Goal: Check status

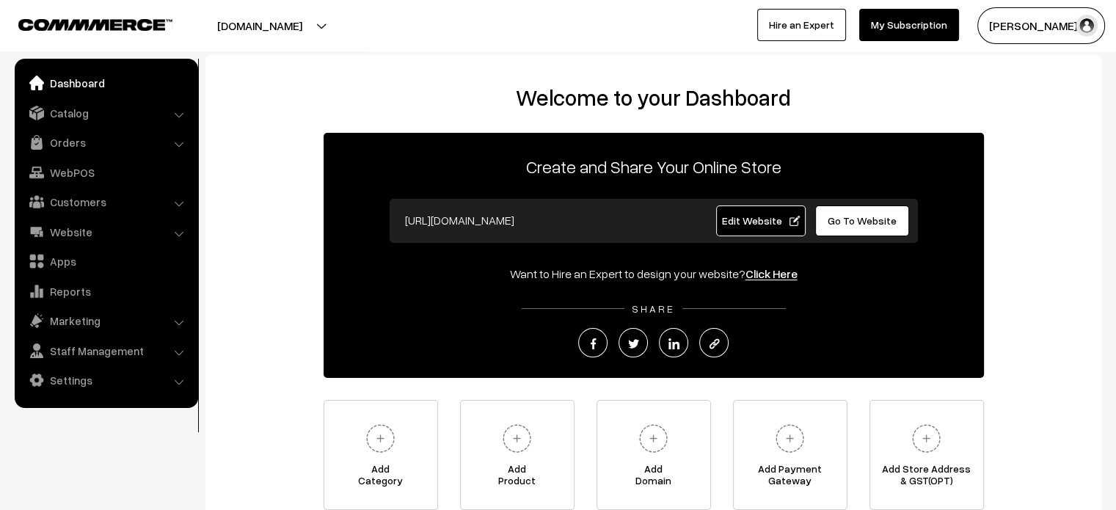
click at [66, 137] on link "Orders" at bounding box center [105, 142] width 175 height 26
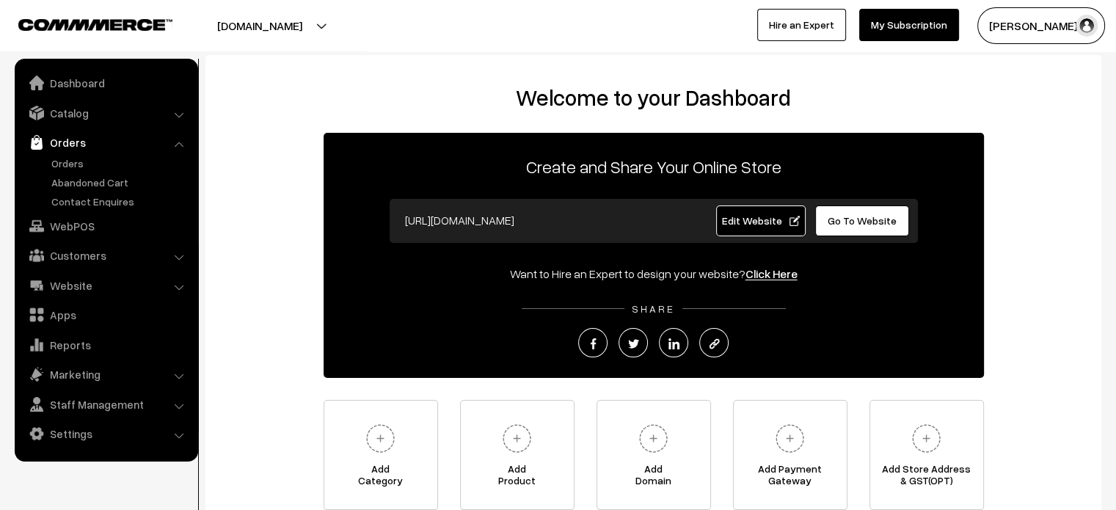
click at [62, 153] on link "Orders" at bounding box center [105, 142] width 175 height 26
click at [62, 158] on link "Orders" at bounding box center [120, 162] width 145 height 15
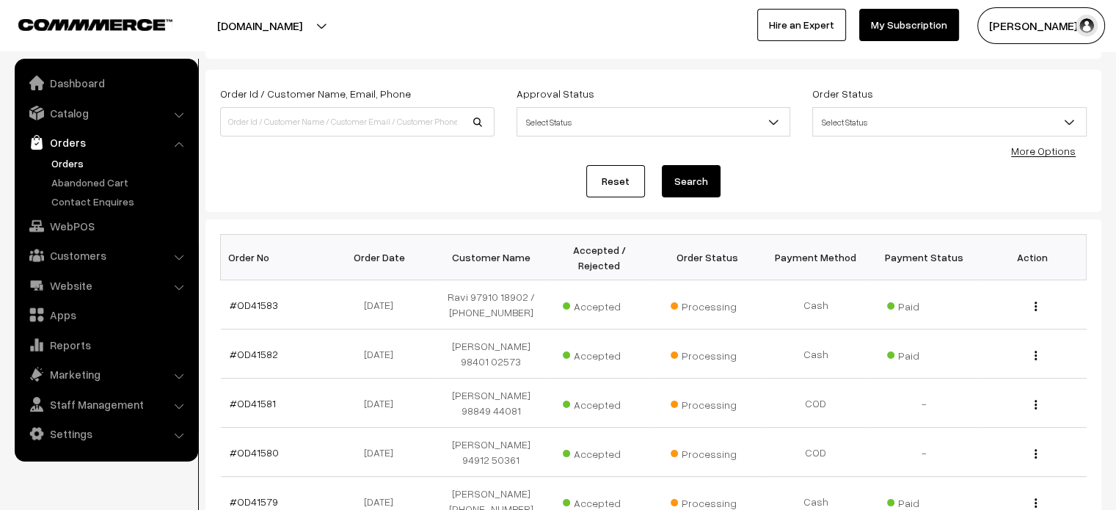
scroll to position [43, 0]
